Goal: Information Seeking & Learning: Learn about a topic

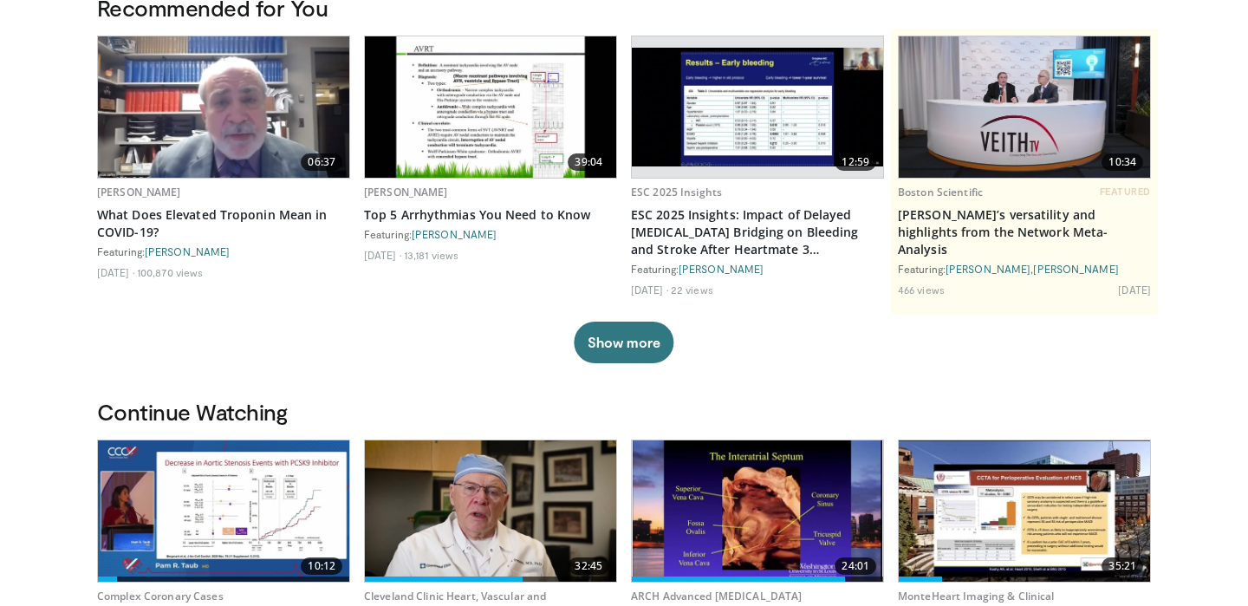
scroll to position [389, 0]
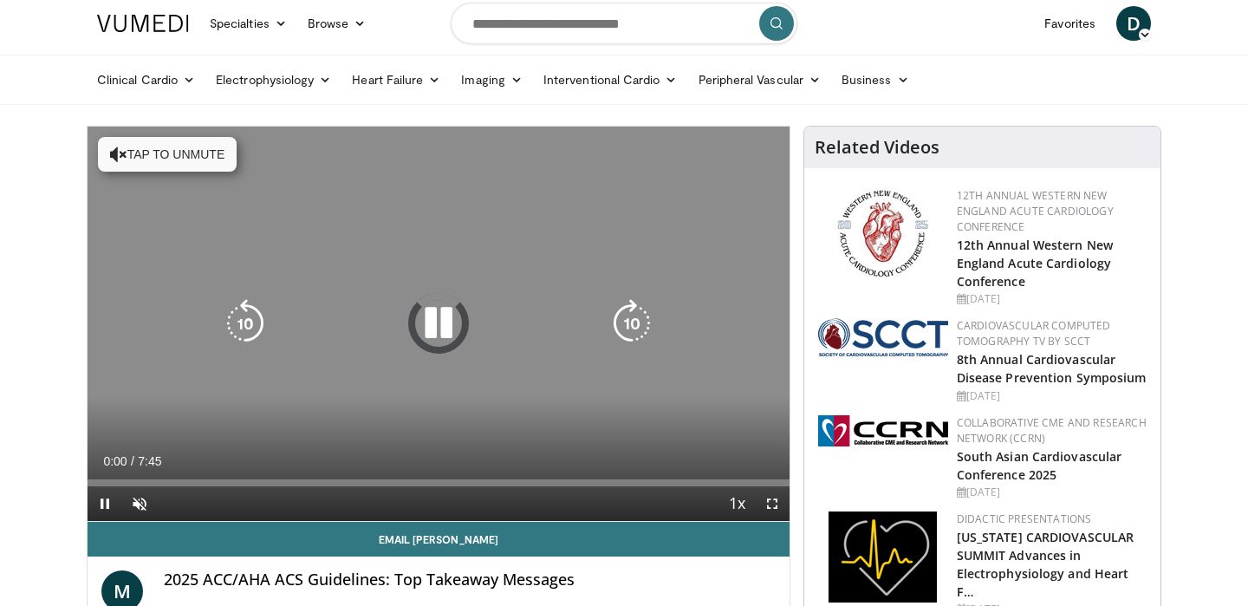
click at [117, 159] on icon "Video Player" at bounding box center [118, 154] width 17 height 17
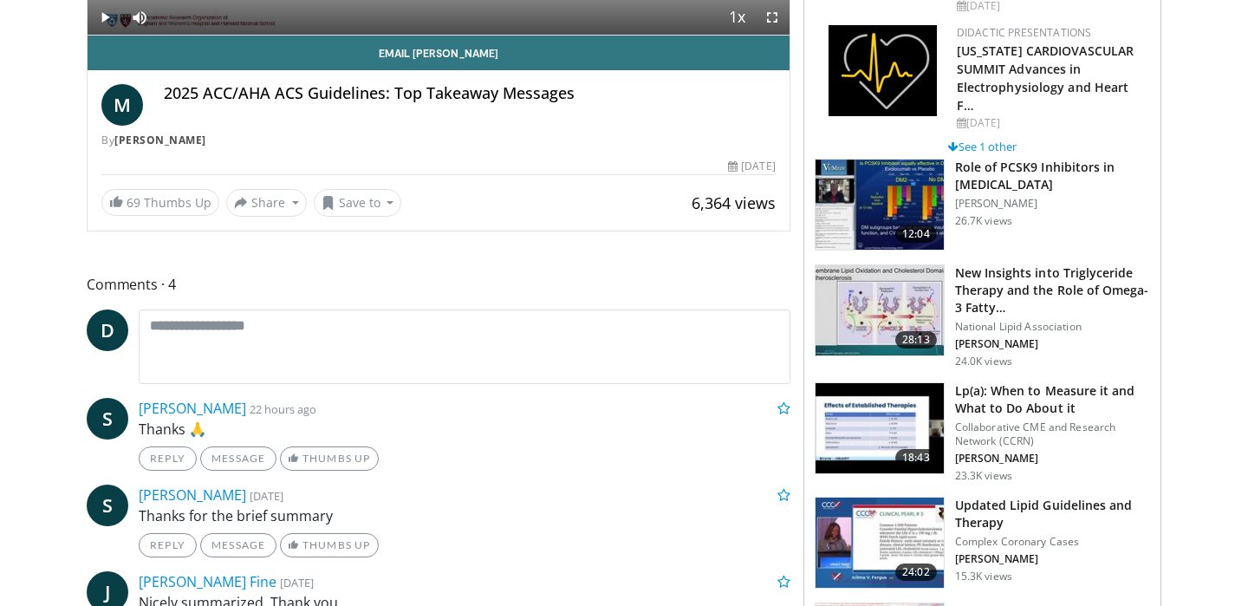
scroll to position [424, 0]
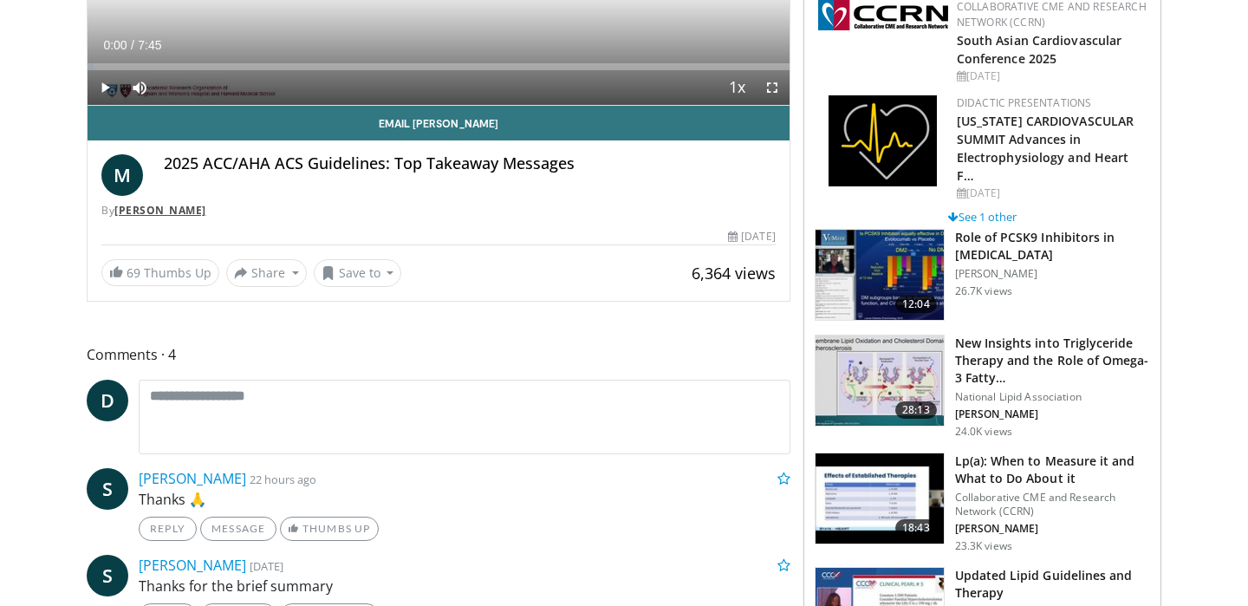
drag, startPoint x: 280, startPoint y: 208, endPoint x: 119, endPoint y: 211, distance: 161.3
click at [119, 211] on div "By Michelle O'Donoghue" at bounding box center [438, 211] width 674 height 16
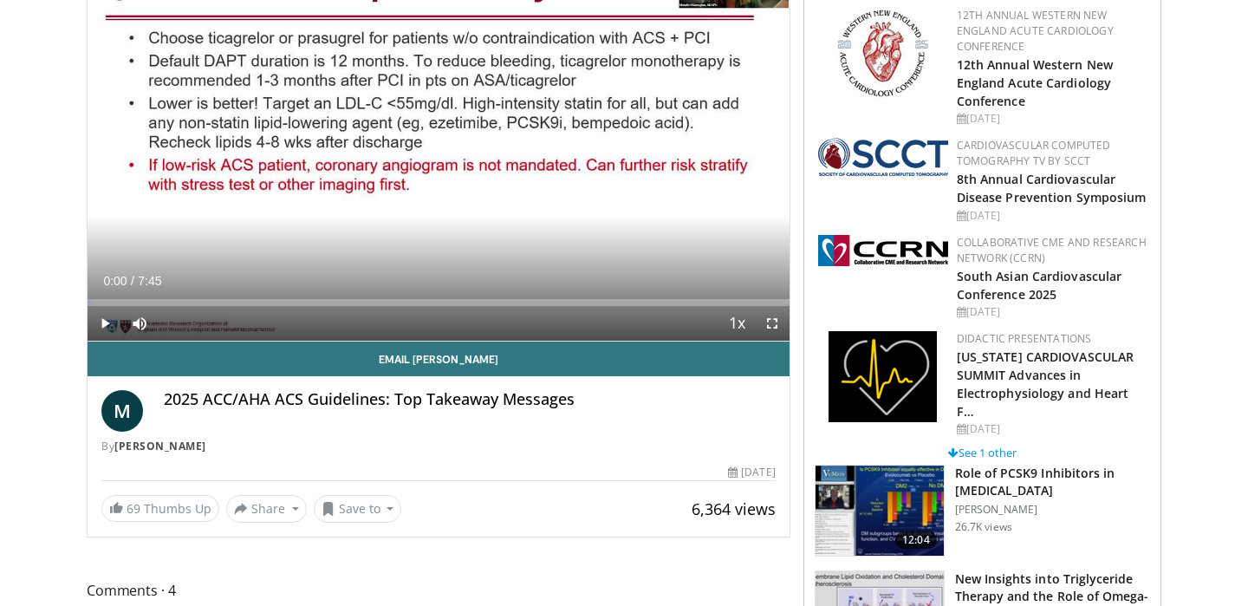
scroll to position [172, 0]
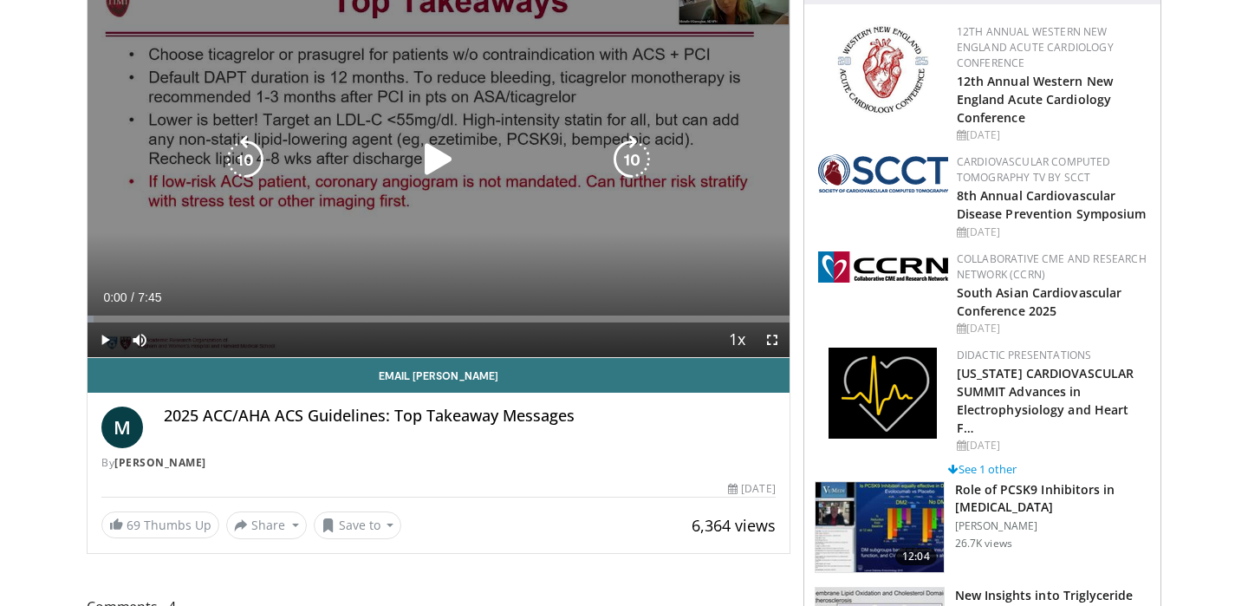
click at [390, 187] on div "10 seconds Tap to unmute" at bounding box center [439, 160] width 702 height 394
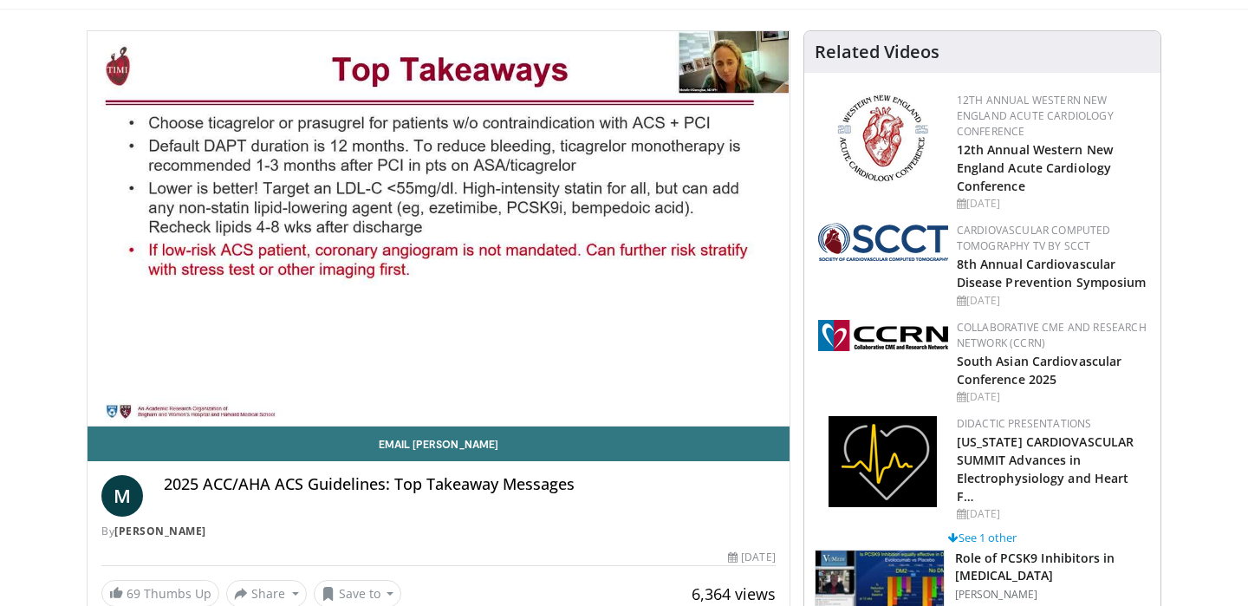
scroll to position [103, 0]
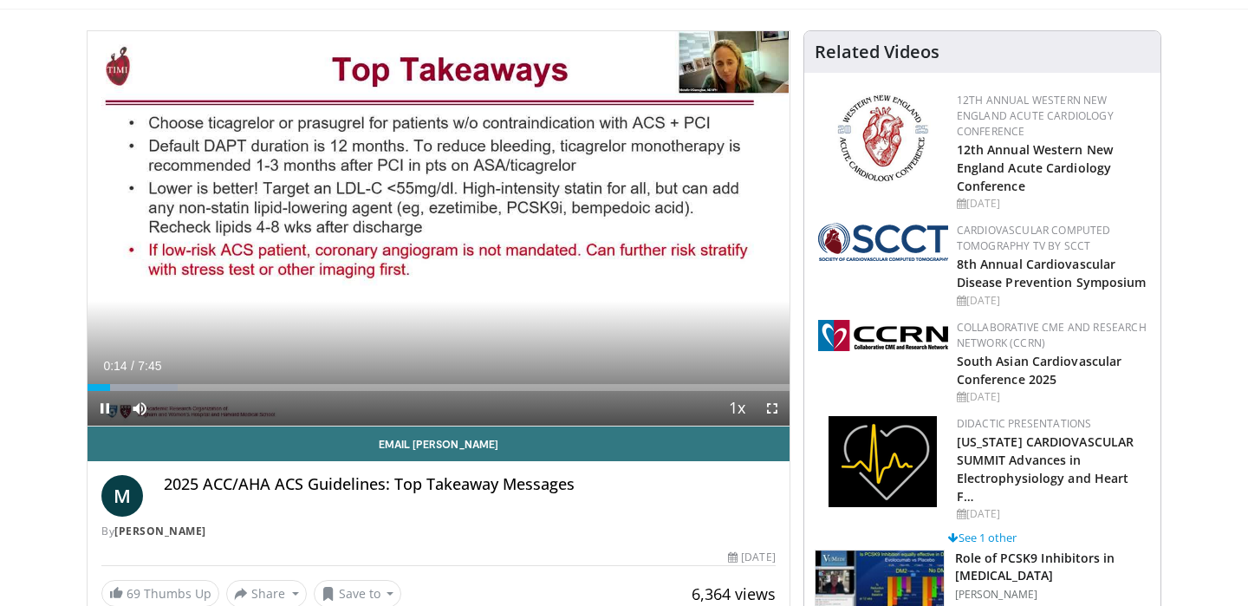
click at [774, 404] on span "Video Player" at bounding box center [772, 408] width 35 height 35
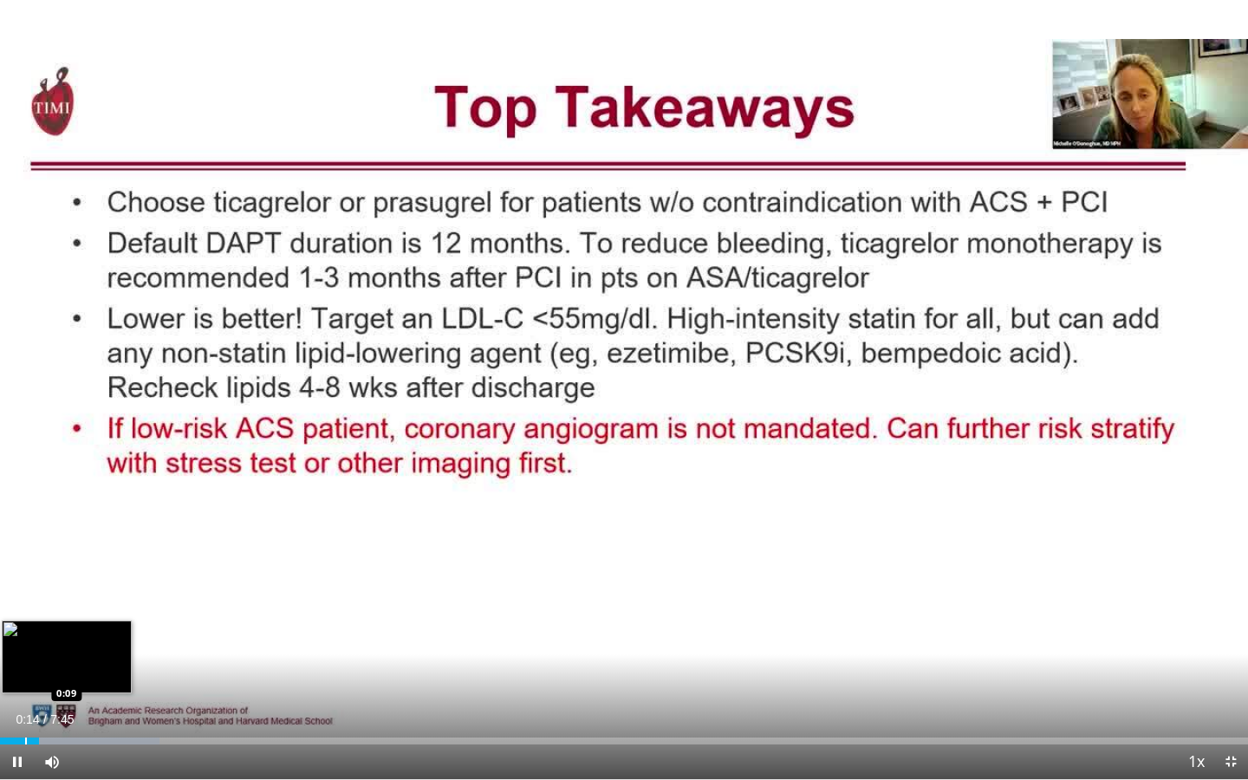
click at [25, 605] on div "Loaded : 12.76% 0:14 0:09" at bounding box center [624, 736] width 1248 height 16
click at [1231, 605] on span "Video Player" at bounding box center [1231, 762] width 35 height 35
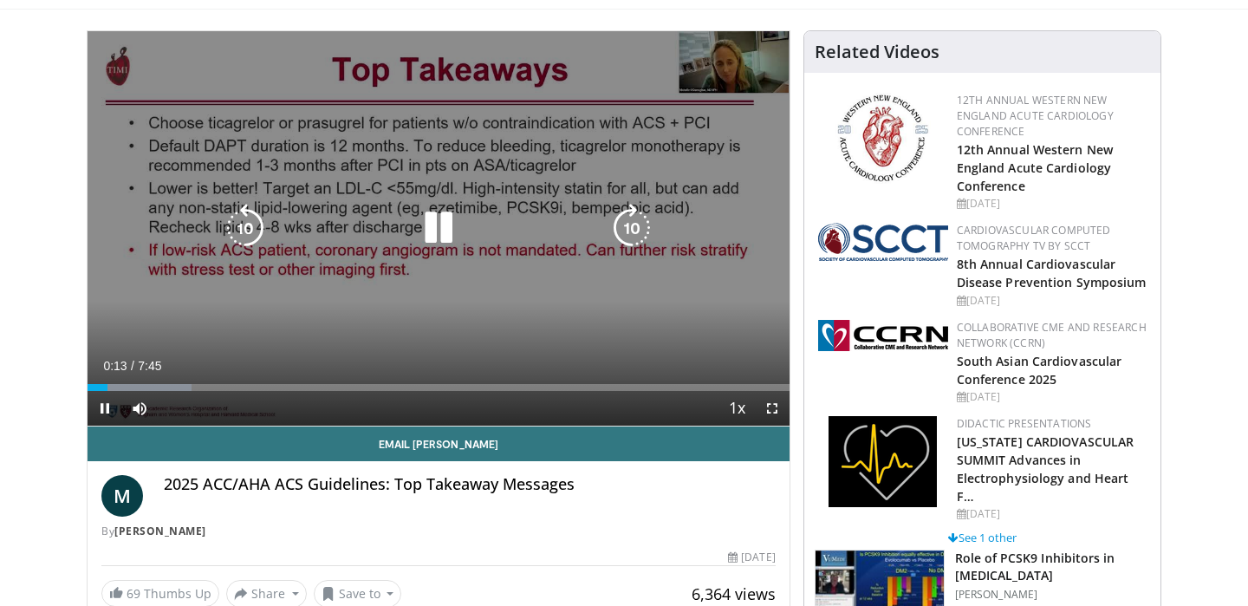
click at [432, 224] on icon "Video Player" at bounding box center [438, 228] width 49 height 49
click at [487, 248] on div "10 seconds Tap to unmute" at bounding box center [439, 228] width 702 height 394
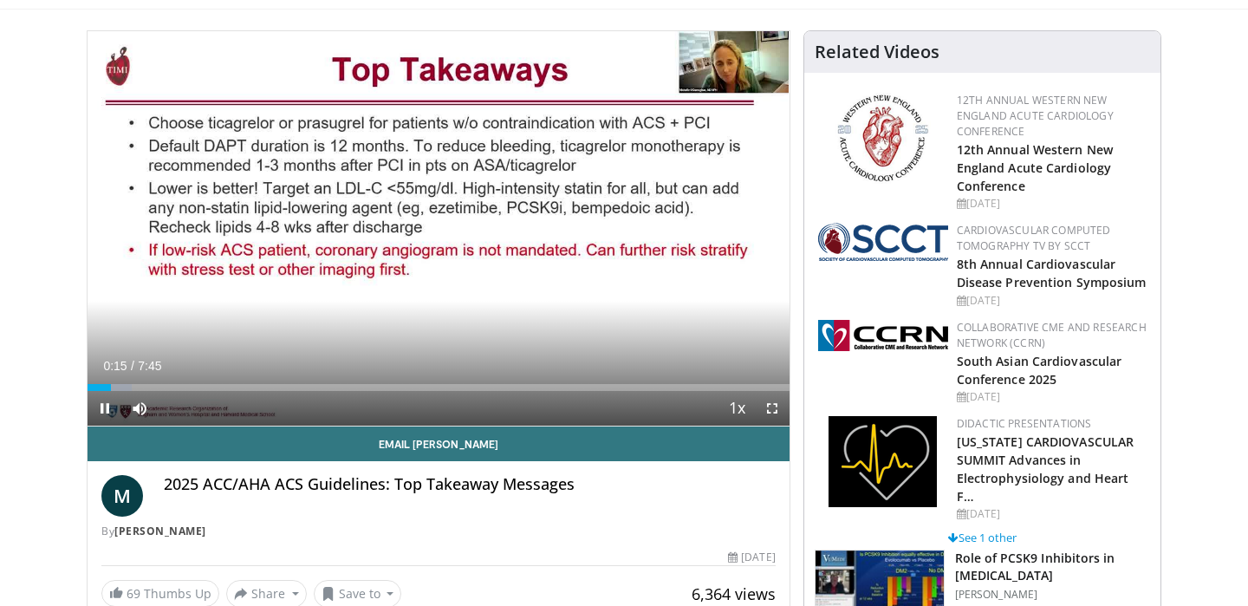
click at [771, 411] on span "Video Player" at bounding box center [772, 408] width 35 height 35
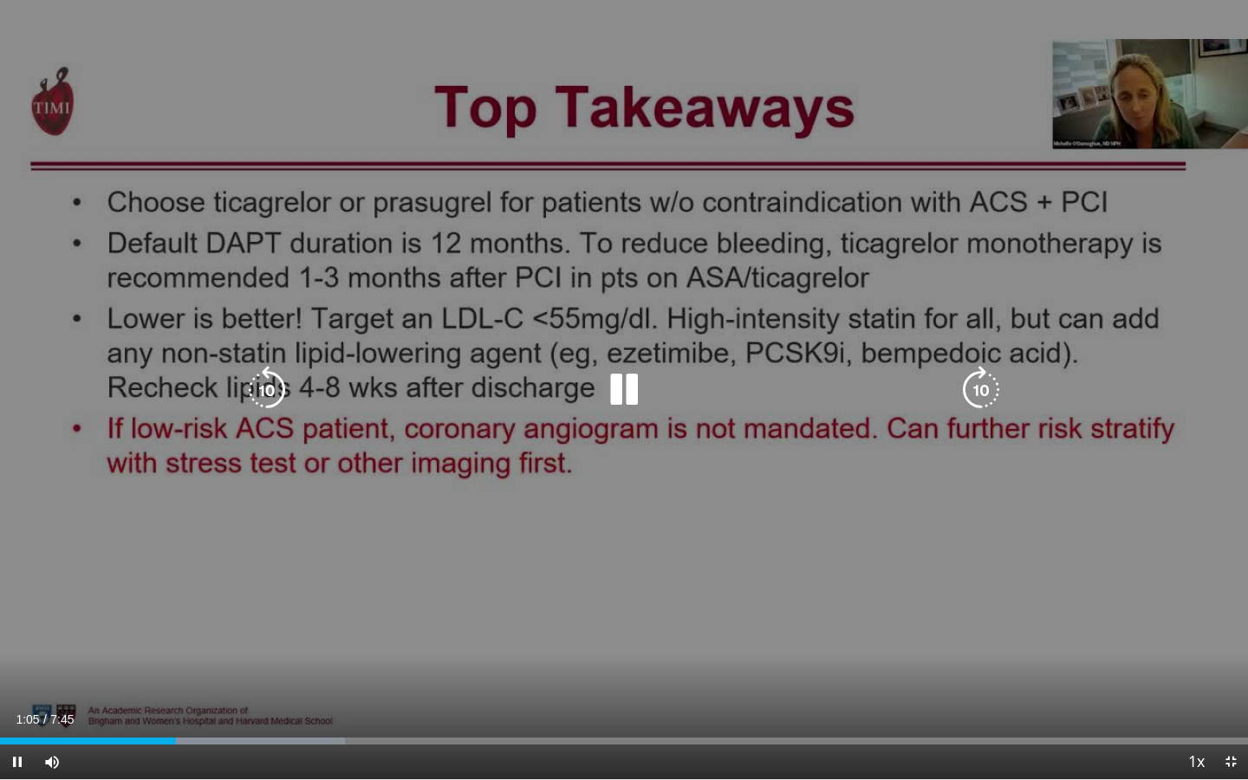
click at [1247, 424] on div "20 seconds Tap to unmute" at bounding box center [624, 389] width 1248 height 779
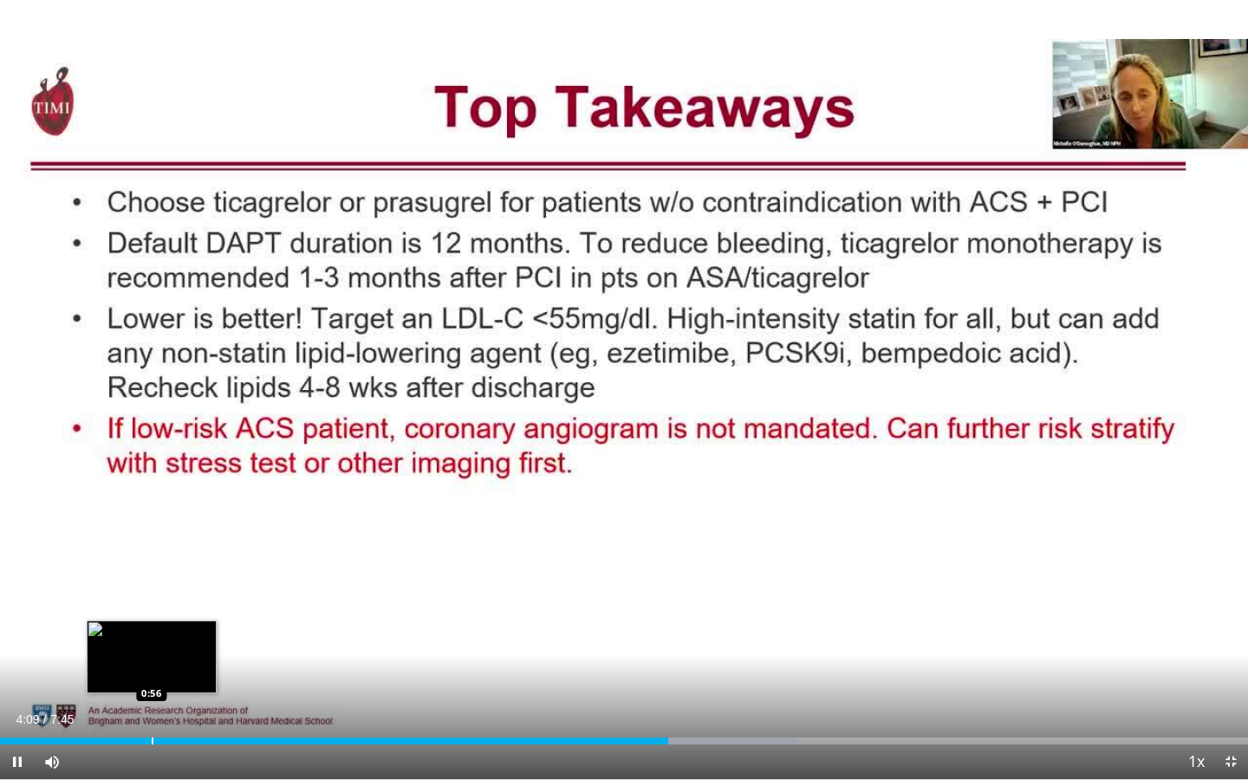
click at [152, 605] on div "Progress Bar" at bounding box center [153, 741] width 2 height 7
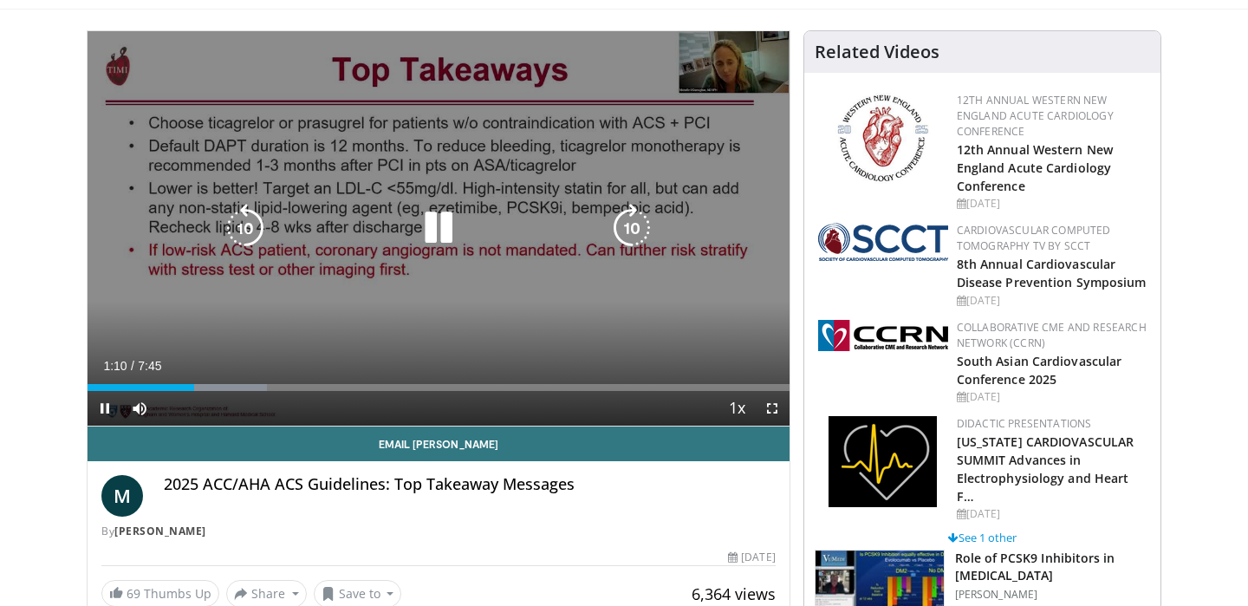
click at [394, 291] on div "10 seconds Tap to unmute" at bounding box center [439, 228] width 702 height 394
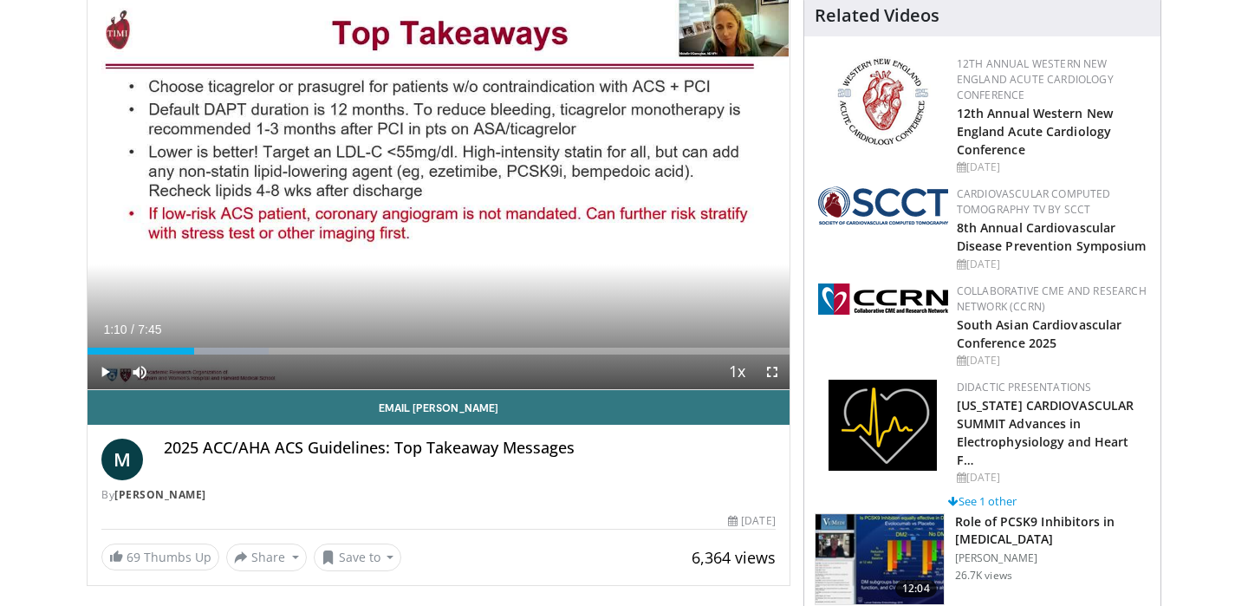
scroll to position [141, 0]
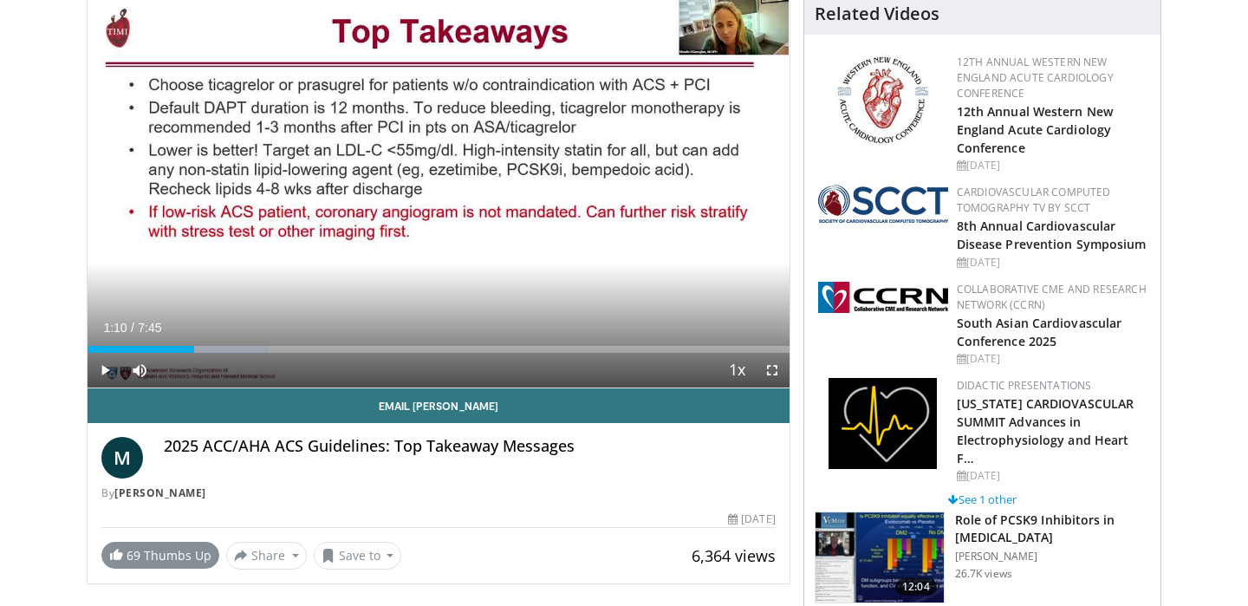
click at [128, 557] on span "69" at bounding box center [134, 555] width 14 height 16
drag, startPoint x: 257, startPoint y: 498, endPoint x: 121, endPoint y: 496, distance: 135.3
click at [121, 496] on div "By Michelle O'Donoghue" at bounding box center [438, 493] width 674 height 16
copy div "Michelle O'Donoghue"
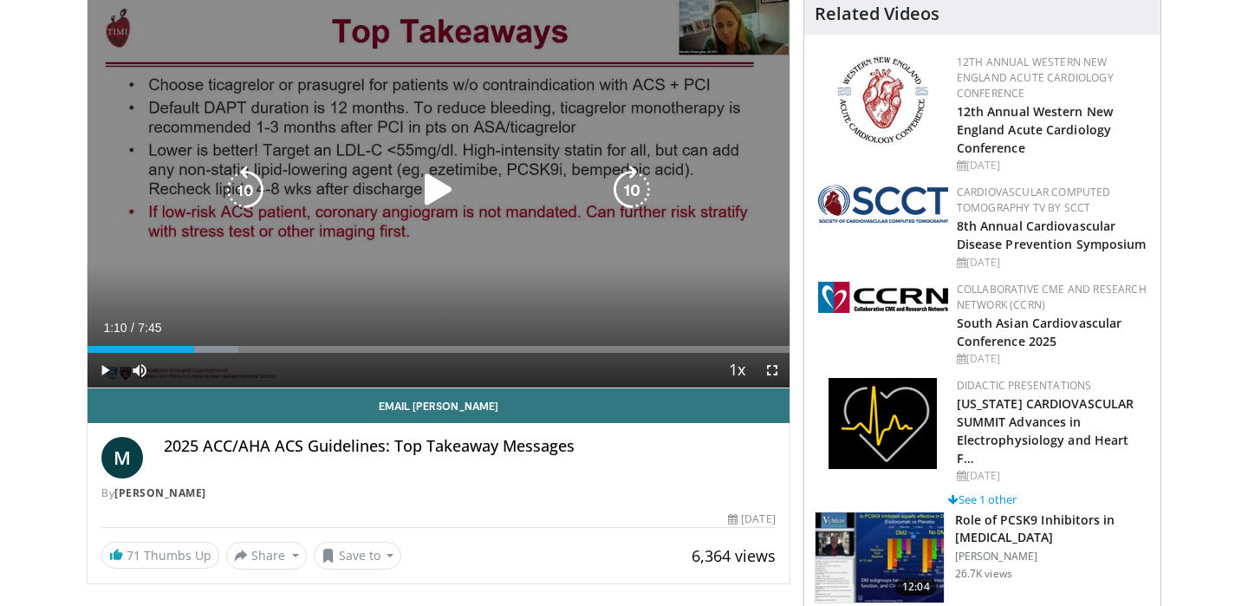
click at [427, 178] on icon "Video Player" at bounding box center [438, 190] width 49 height 49
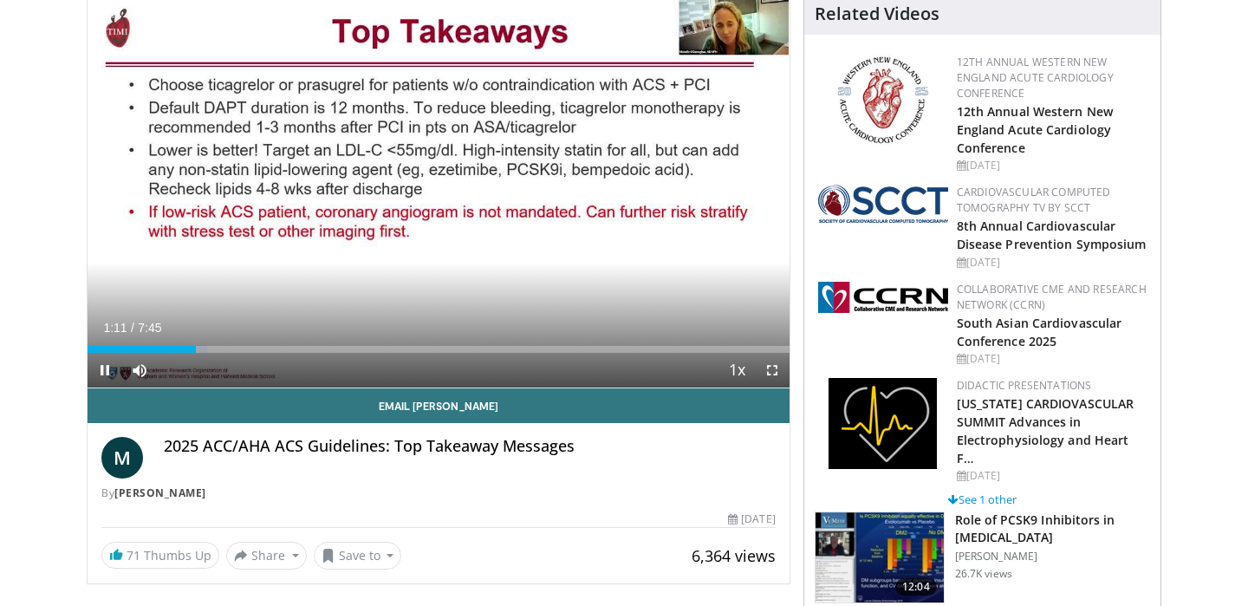
click at [773, 381] on span "Video Player" at bounding box center [772, 370] width 35 height 35
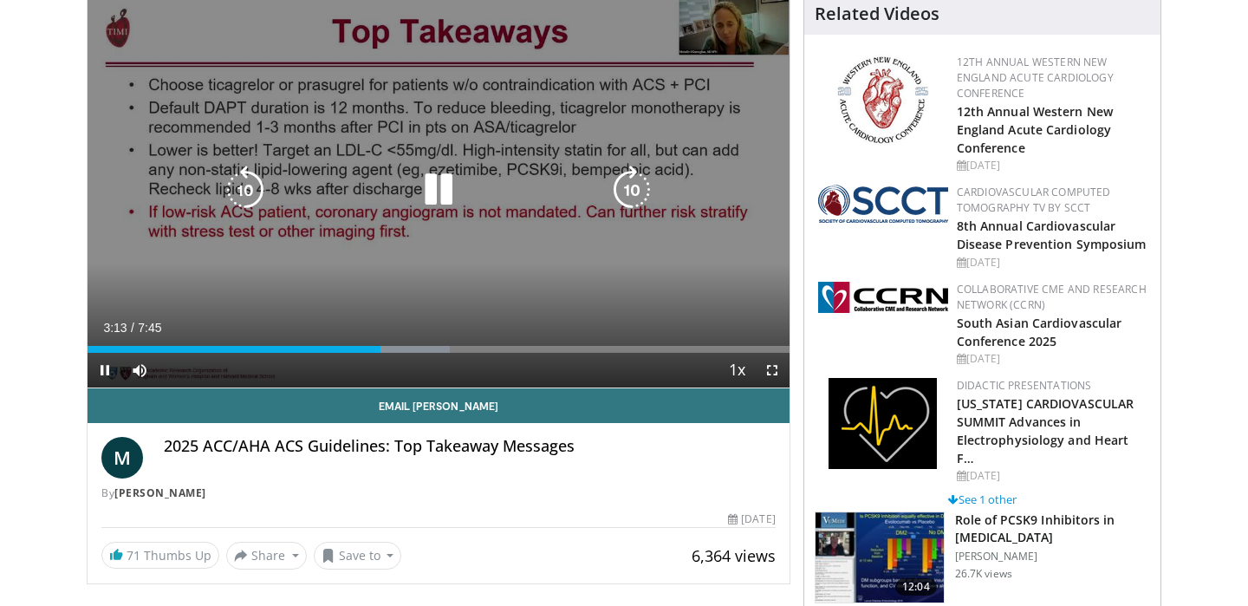
click at [442, 192] on icon "Video Player" at bounding box center [438, 190] width 49 height 49
click at [418, 154] on div "10 seconds Tap to unmute" at bounding box center [439, 190] width 702 height 394
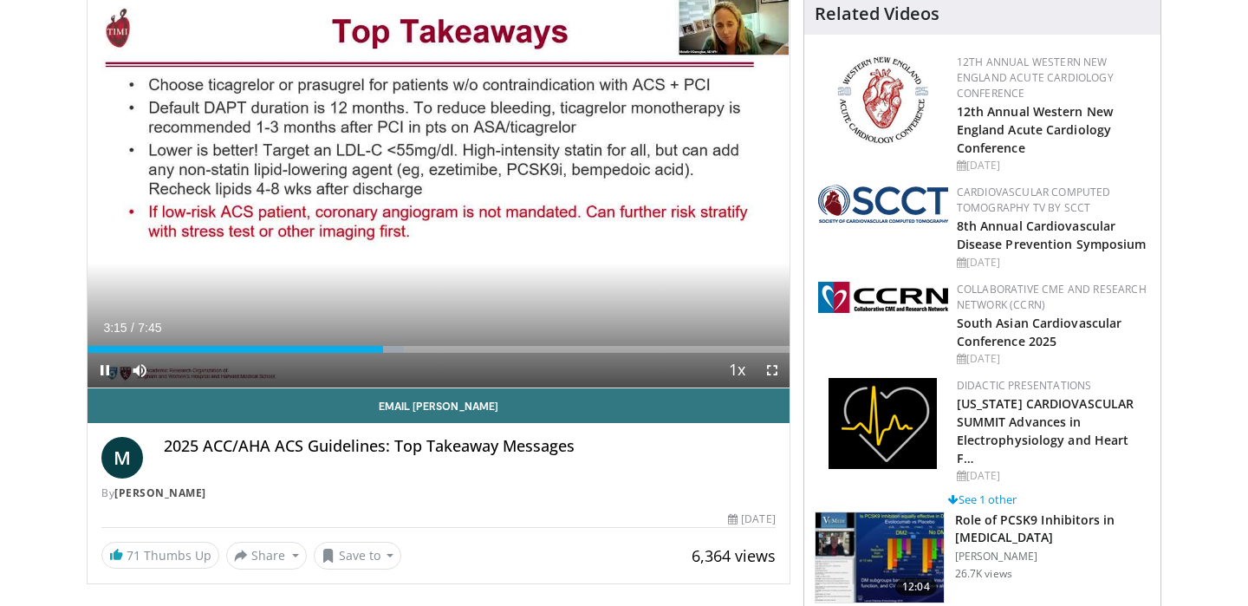
click at [775, 369] on span "Video Player" at bounding box center [772, 370] width 35 height 35
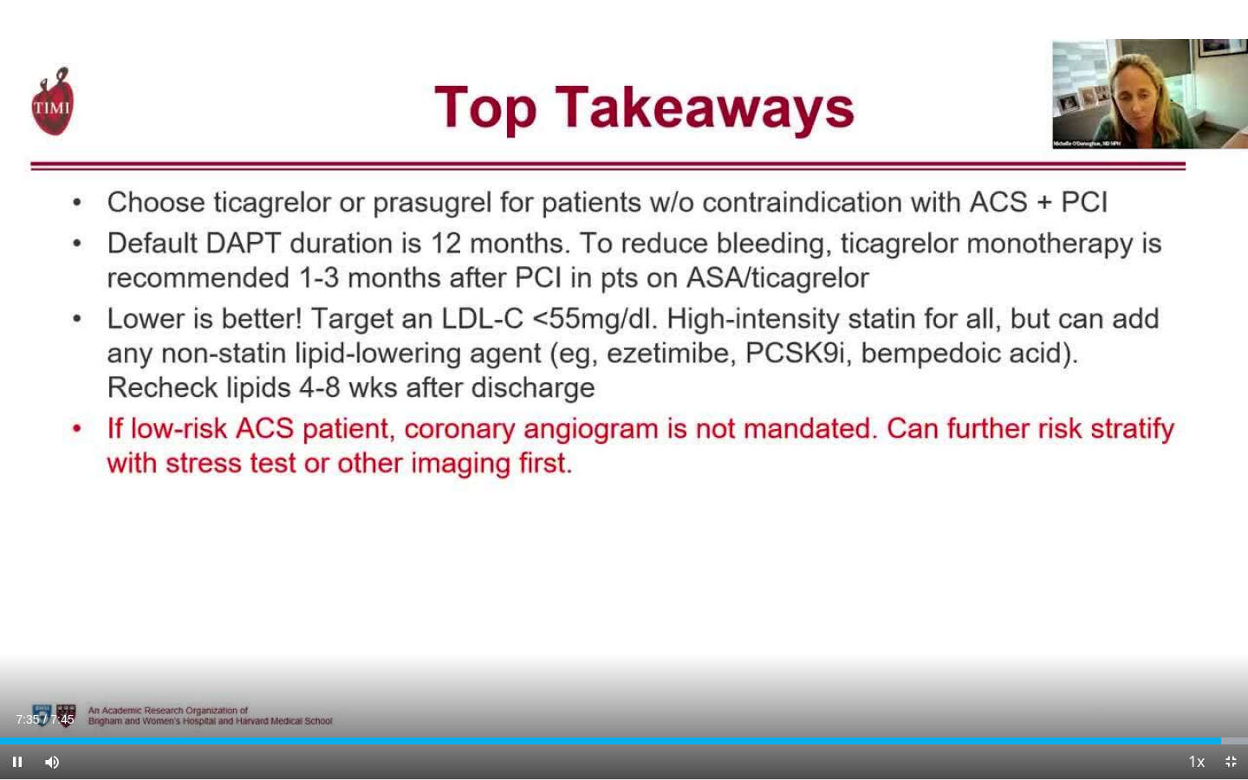
click at [1230, 605] on span "Video Player" at bounding box center [1231, 762] width 35 height 35
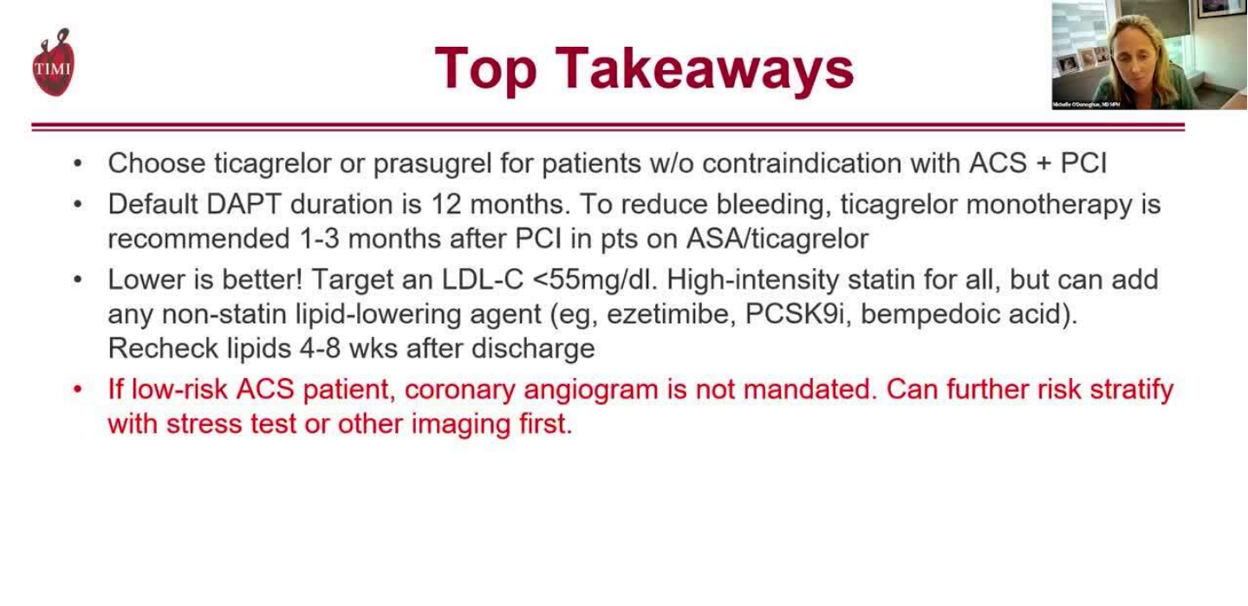
scroll to position [84, 0]
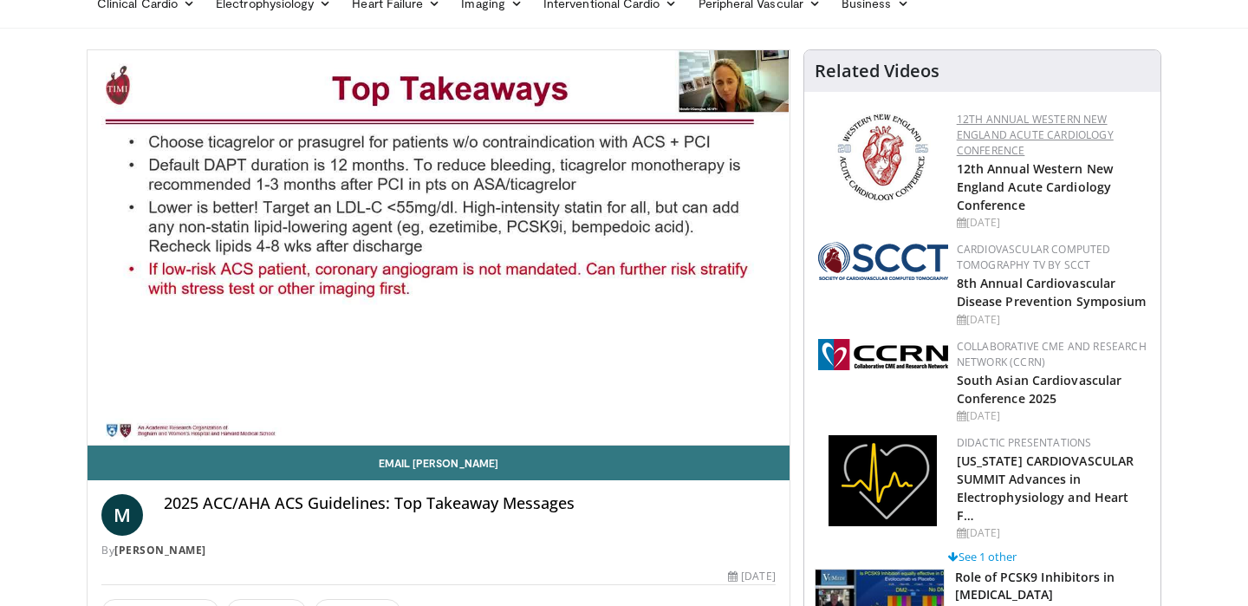
click at [1086, 129] on link "12th Annual Western New England Acute Cardiology Conference" at bounding box center [1035, 135] width 157 height 46
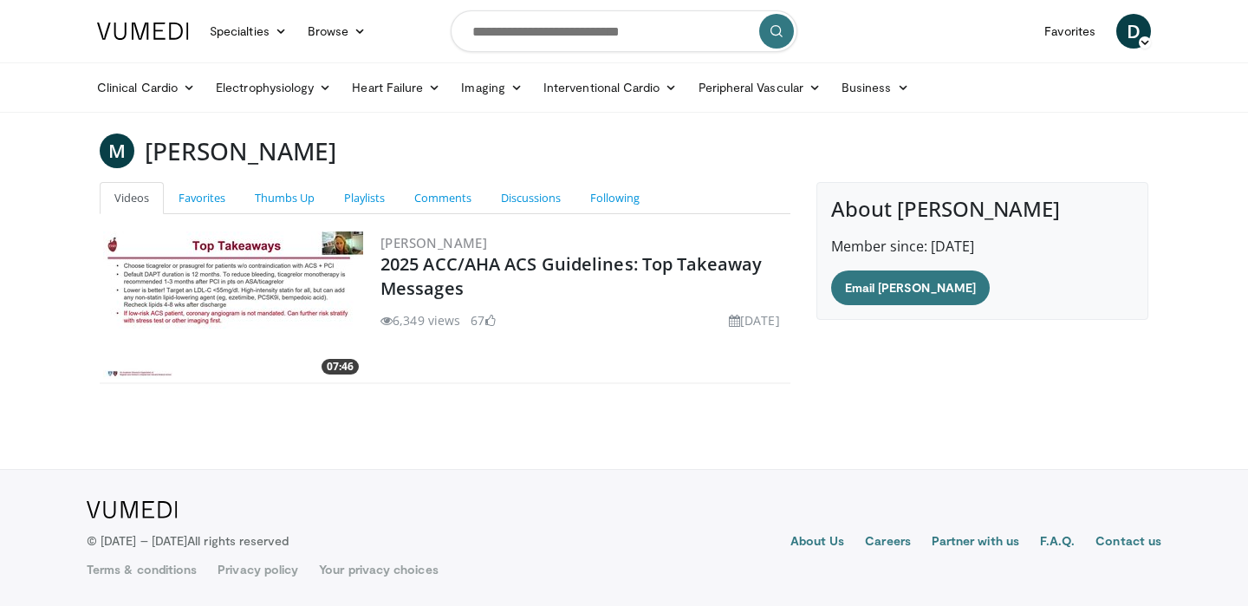
click at [23, 408] on body "Specialties Adult & Family Medicine Allergy, Asthma, Immunology Anesthesiology …" at bounding box center [624, 303] width 1248 height 606
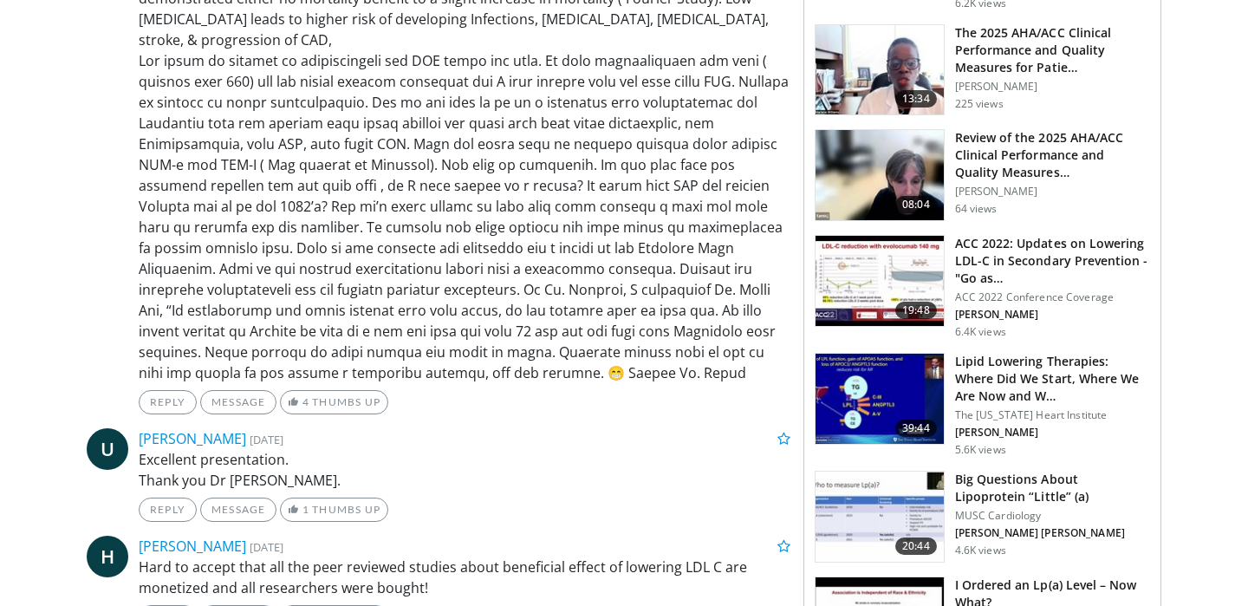
scroll to position [2420, 0]
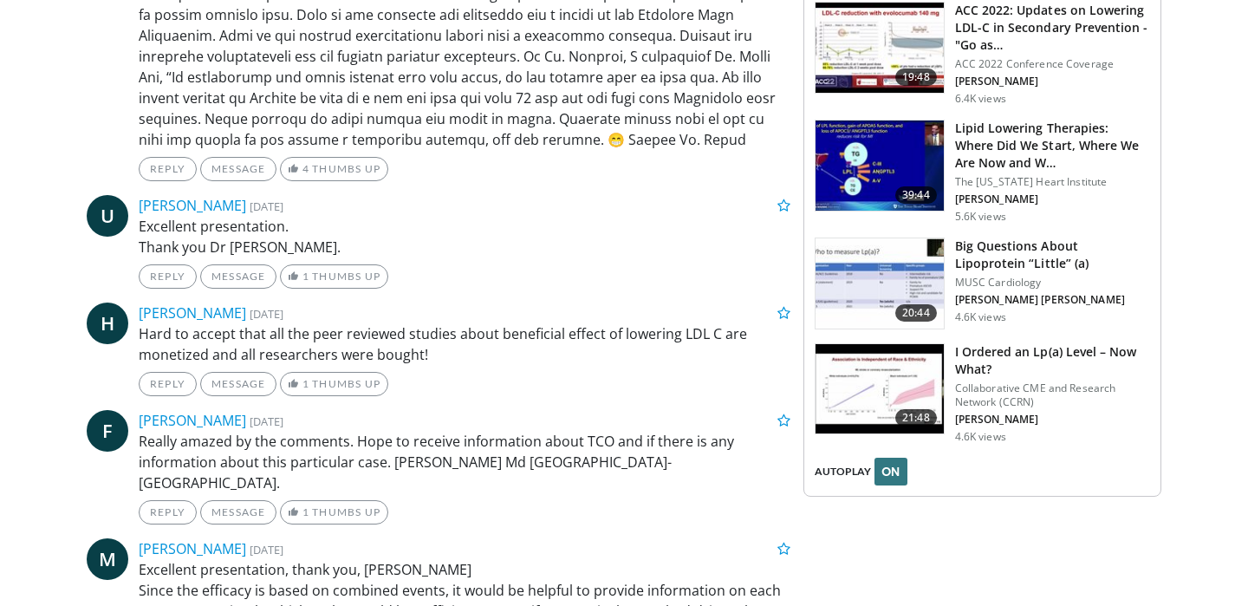
click at [845, 464] on span "AUTOPLAY" at bounding box center [843, 472] width 56 height 16
click at [878, 458] on button "ON" at bounding box center [891, 472] width 33 height 28
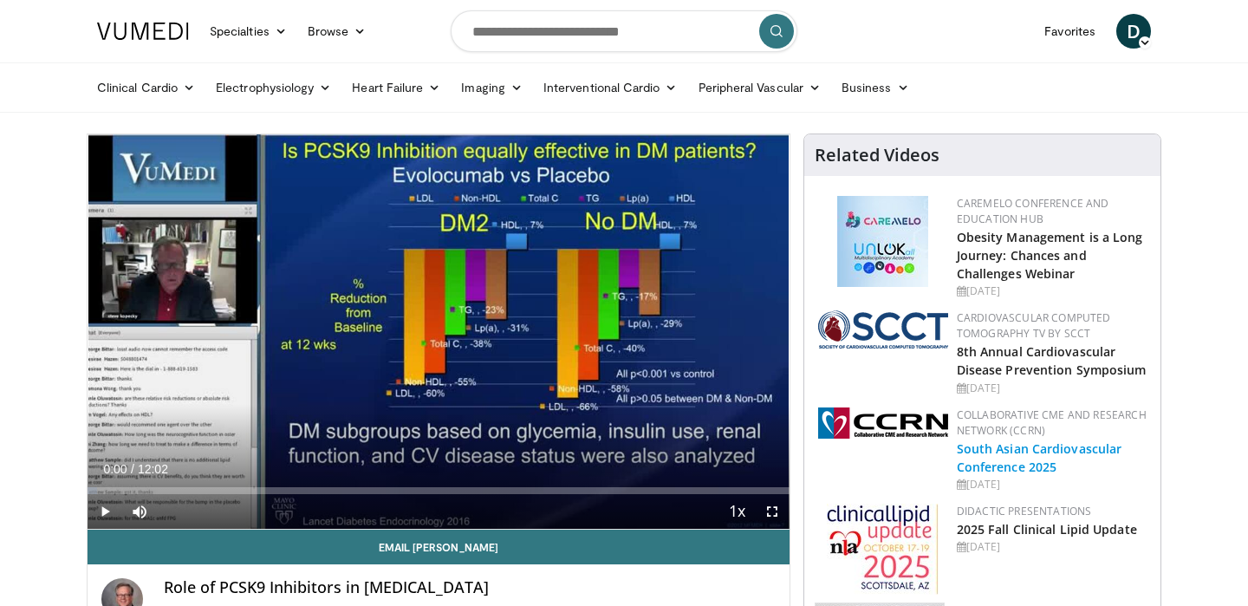
scroll to position [0, 0]
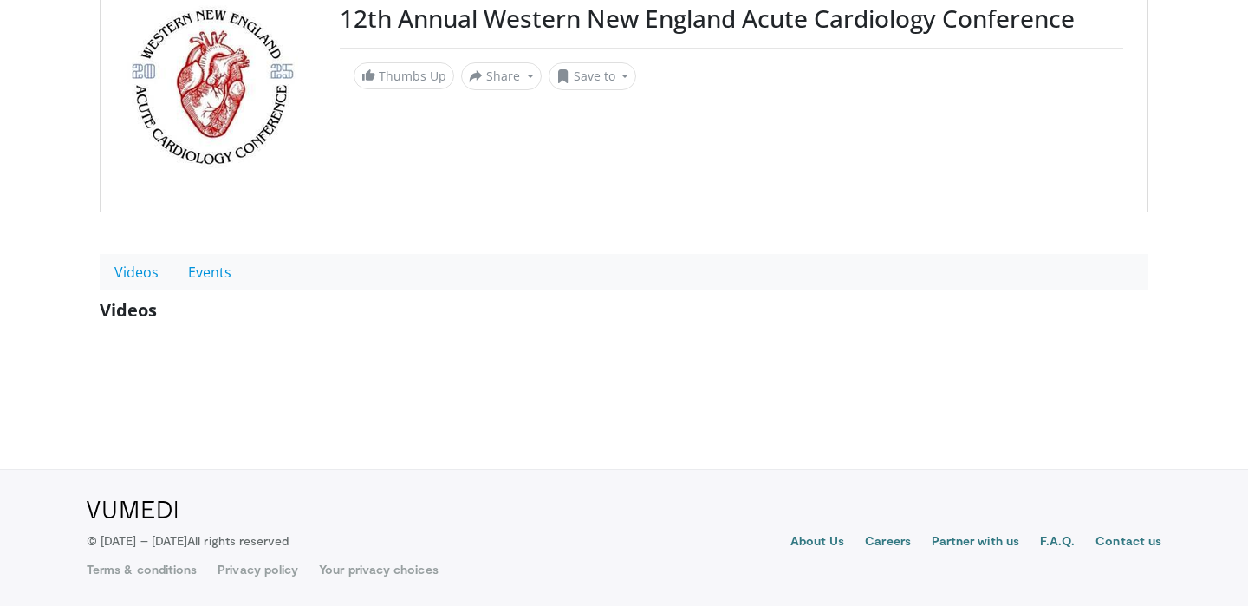
scroll to position [192, 0]
click at [166, 271] on link "Videos" at bounding box center [137, 272] width 74 height 36
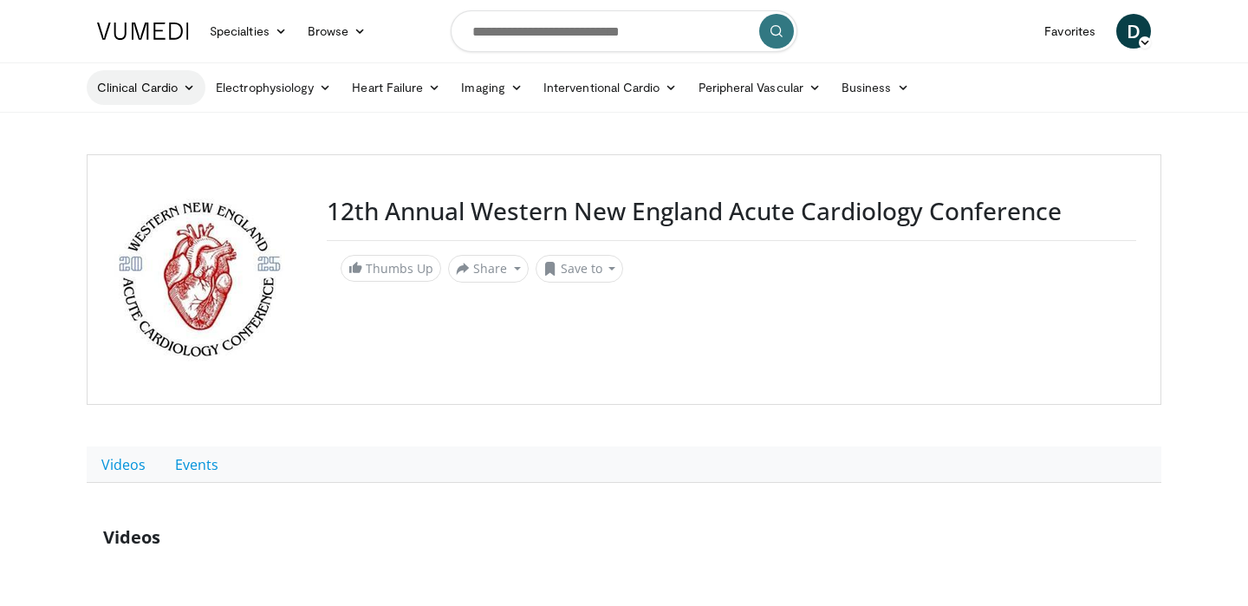
click at [160, 94] on link "Clinical Cardio" at bounding box center [146, 87] width 119 height 35
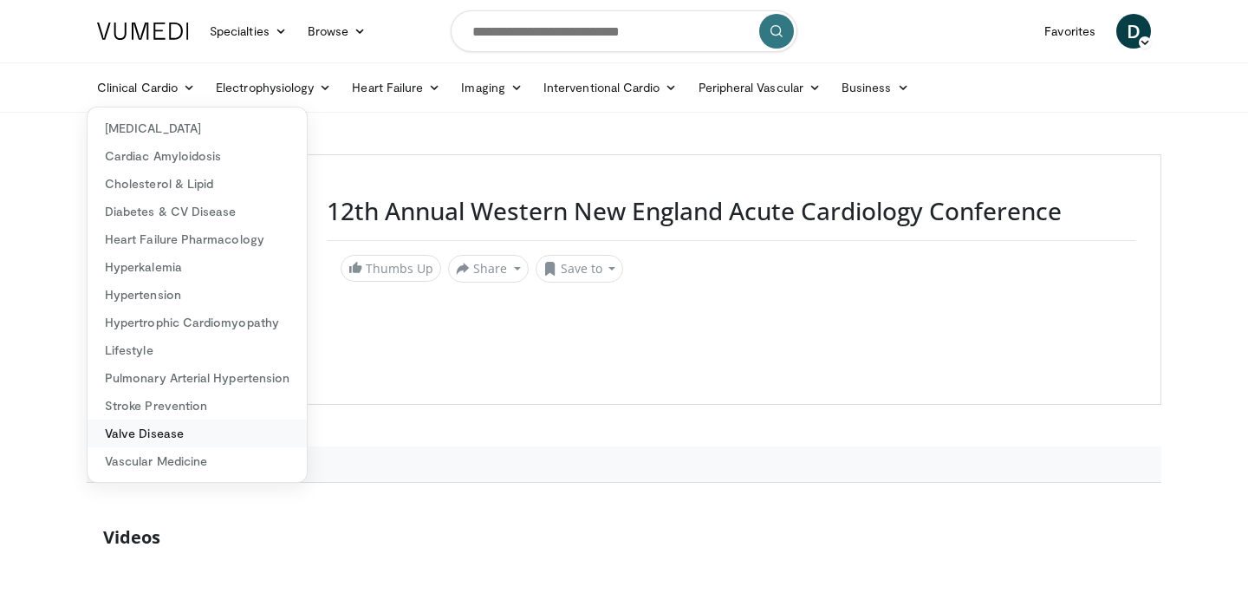
click at [179, 437] on link "Valve Disease" at bounding box center [197, 434] width 219 height 28
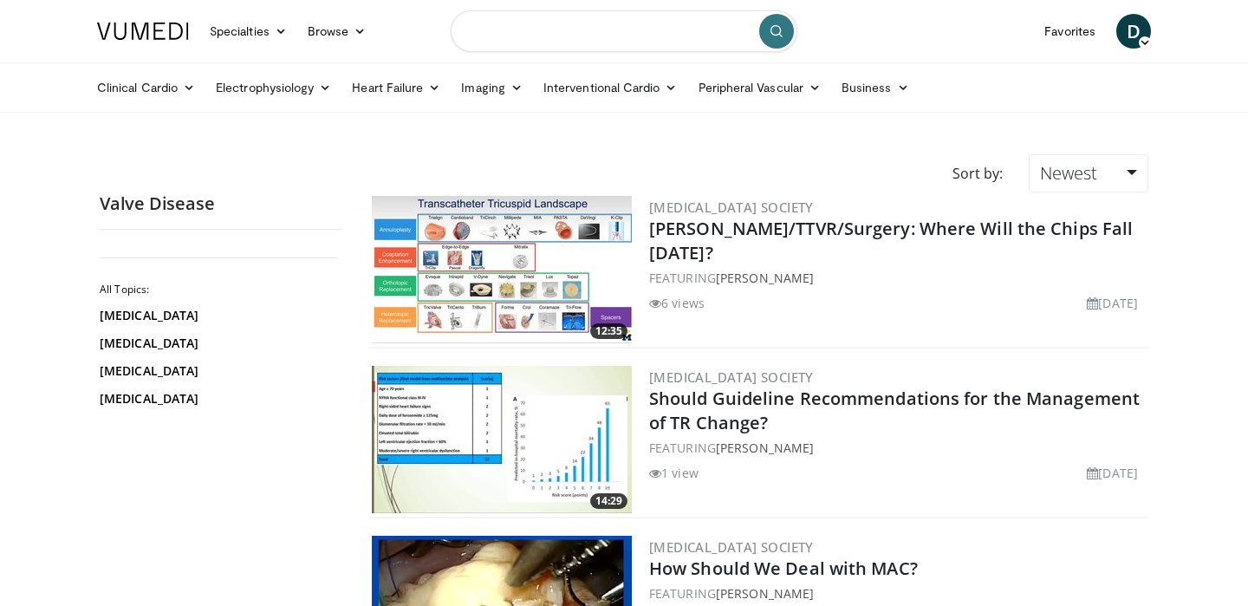
click at [643, 16] on input "Search topics, interventions" at bounding box center [624, 31] width 347 height 42
type input "**********"
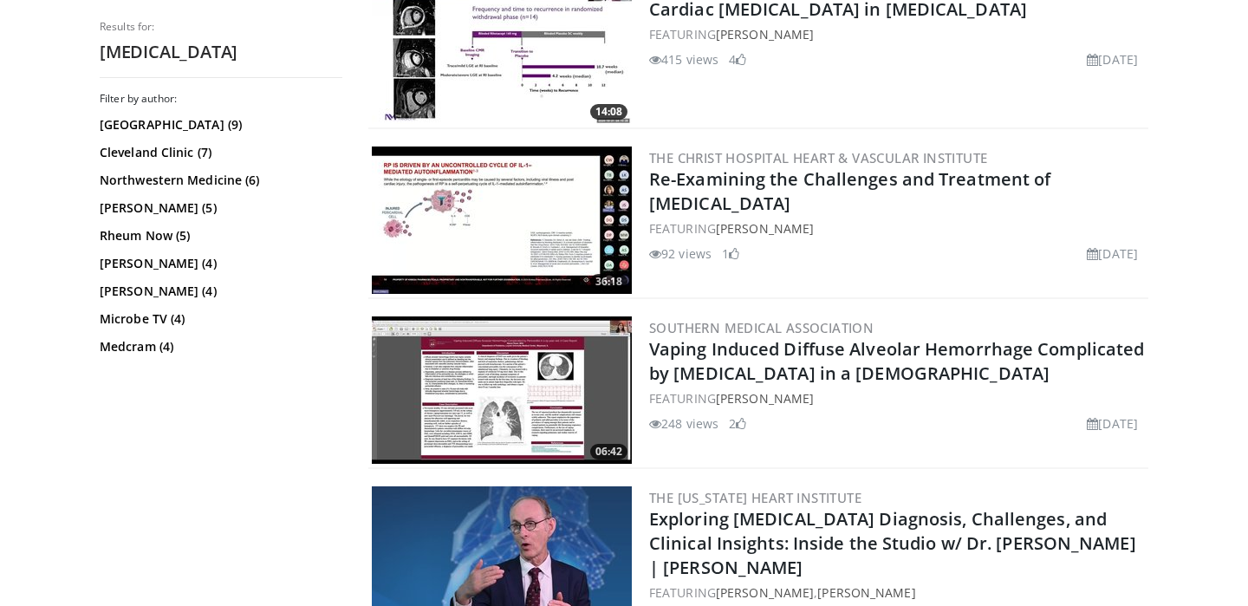
scroll to position [902, 0]
